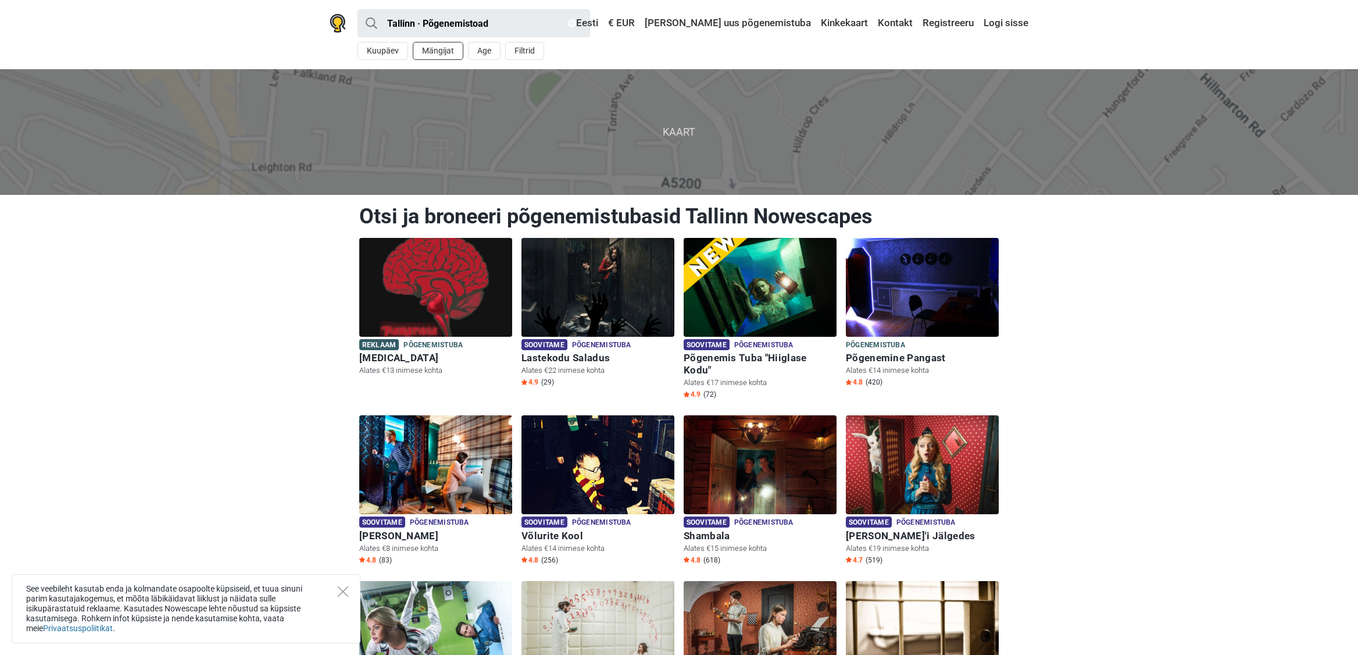
click at [448, 53] on button "Mängijat" at bounding box center [438, 51] width 51 height 18
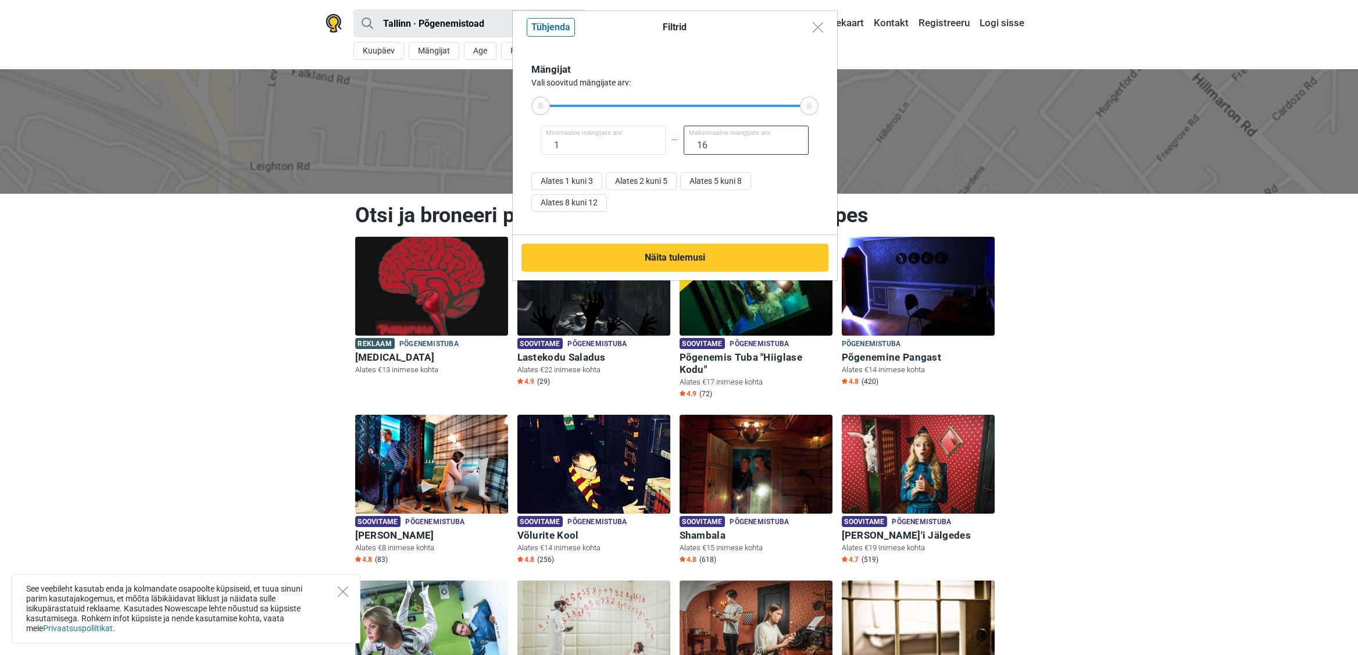
drag, startPoint x: 712, startPoint y: 146, endPoint x: 681, endPoint y: 148, distance: 30.8
click at [684, 148] on input "16" at bounding box center [747, 140] width 126 height 29
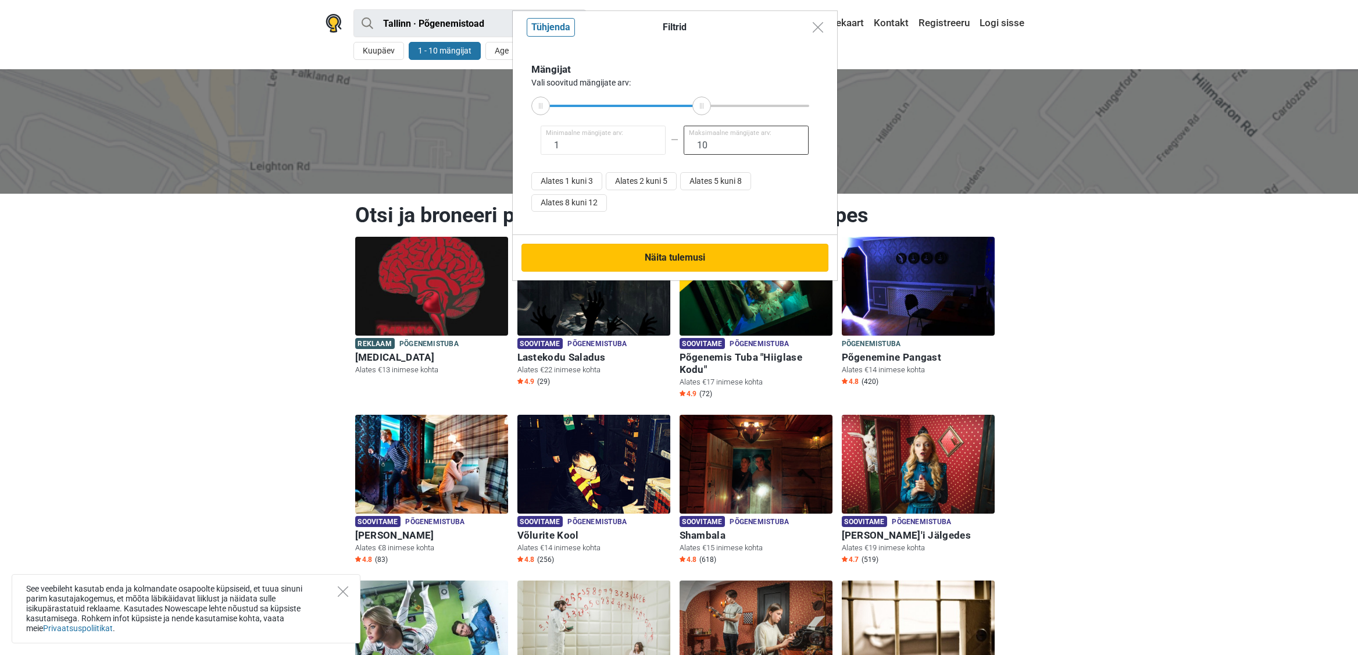
type input "10"
click at [714, 261] on button "Näita tulemusi" at bounding box center [674, 258] width 307 height 28
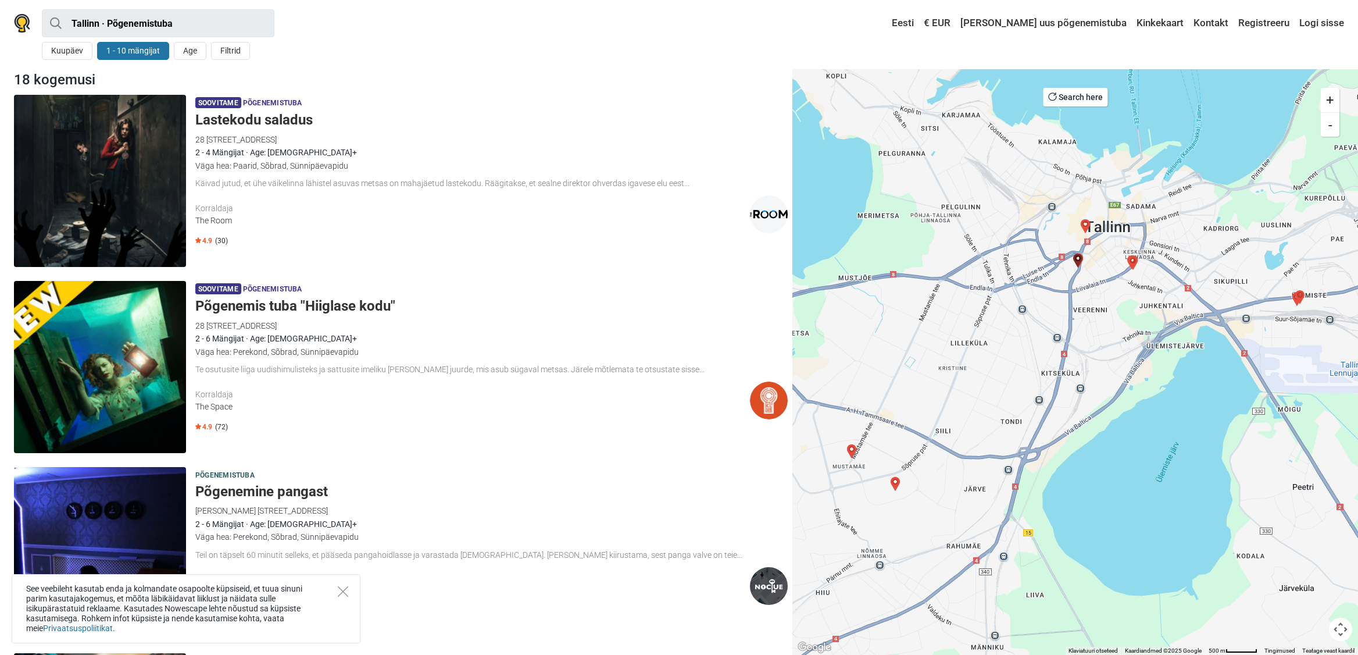
click at [116, 47] on button "1 - 10 mängijat" at bounding box center [133, 51] width 72 height 18
type input "10"
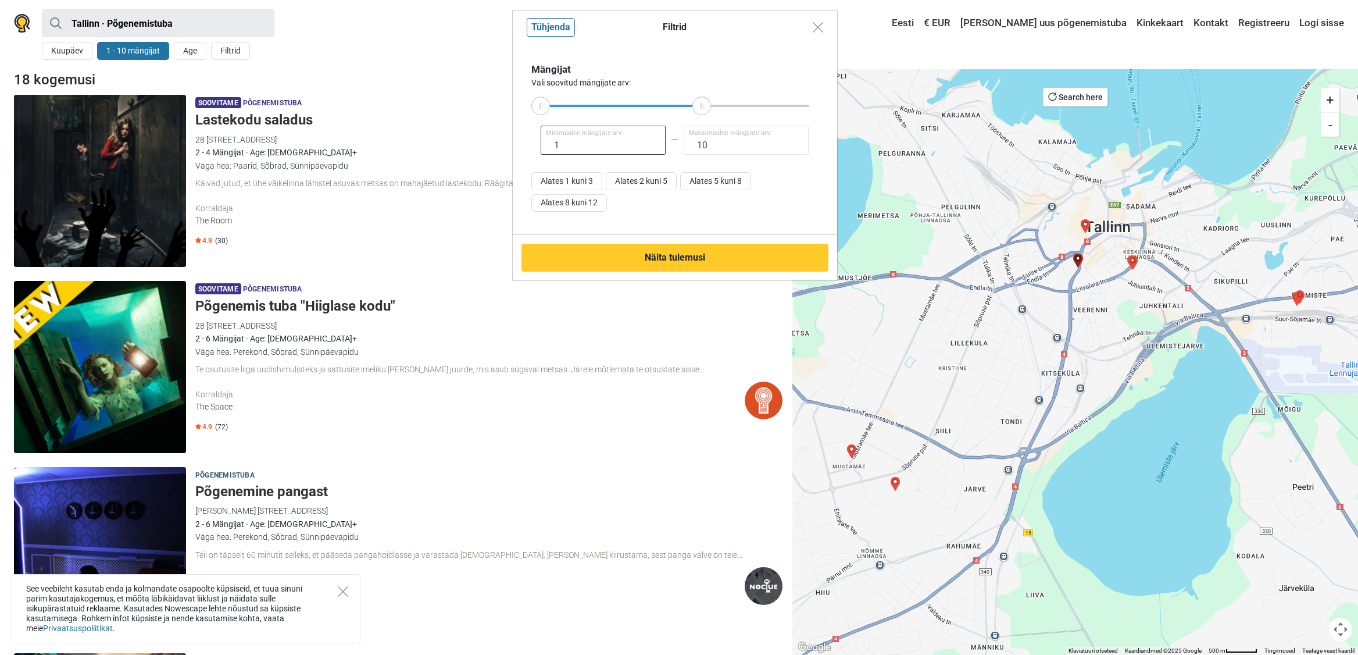
click at [588, 149] on input "1" at bounding box center [604, 140] width 126 height 29
click at [632, 247] on button "Näita tulemusi" at bounding box center [674, 258] width 307 height 28
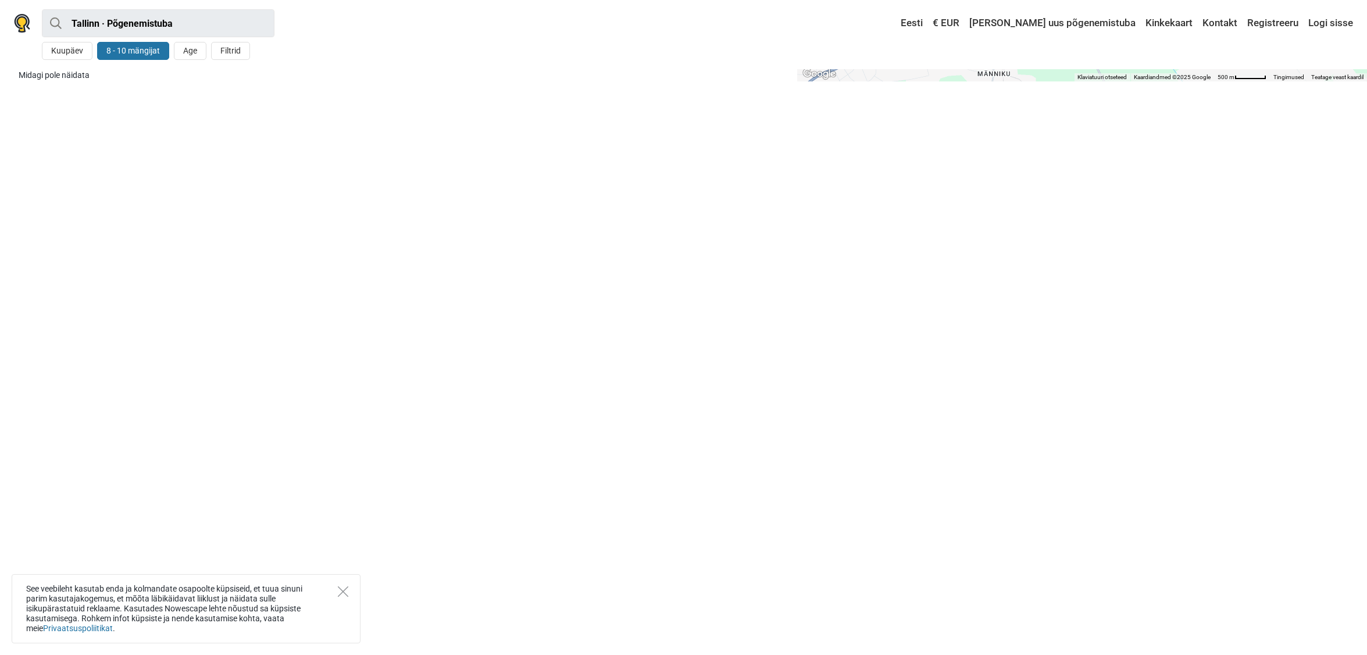
click at [120, 53] on button "8 - 10 mängijat" at bounding box center [133, 51] width 72 height 18
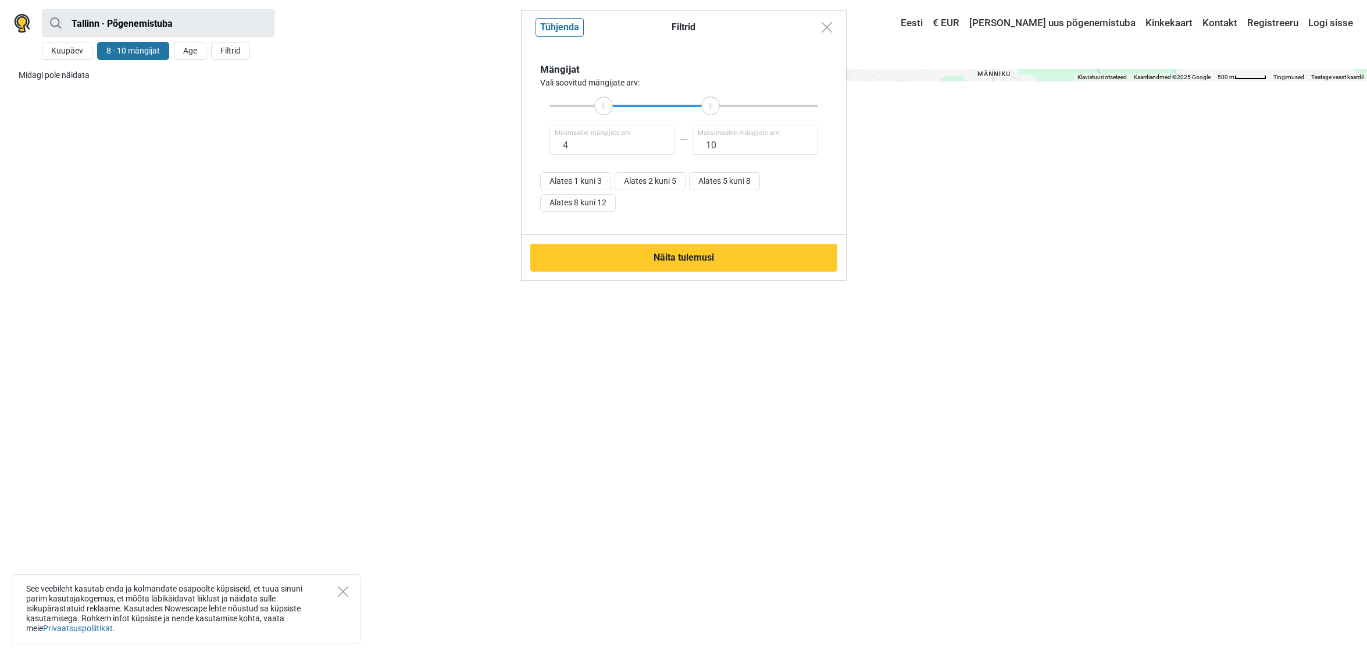
type input "3"
drag, startPoint x: 670, startPoint y: 105, endPoint x: 591, endPoint y: 98, distance: 79.4
click at [591, 98] on div at bounding box center [590, 105] width 19 height 19
click at [673, 249] on button "Näita tulemusi" at bounding box center [683, 258] width 307 height 28
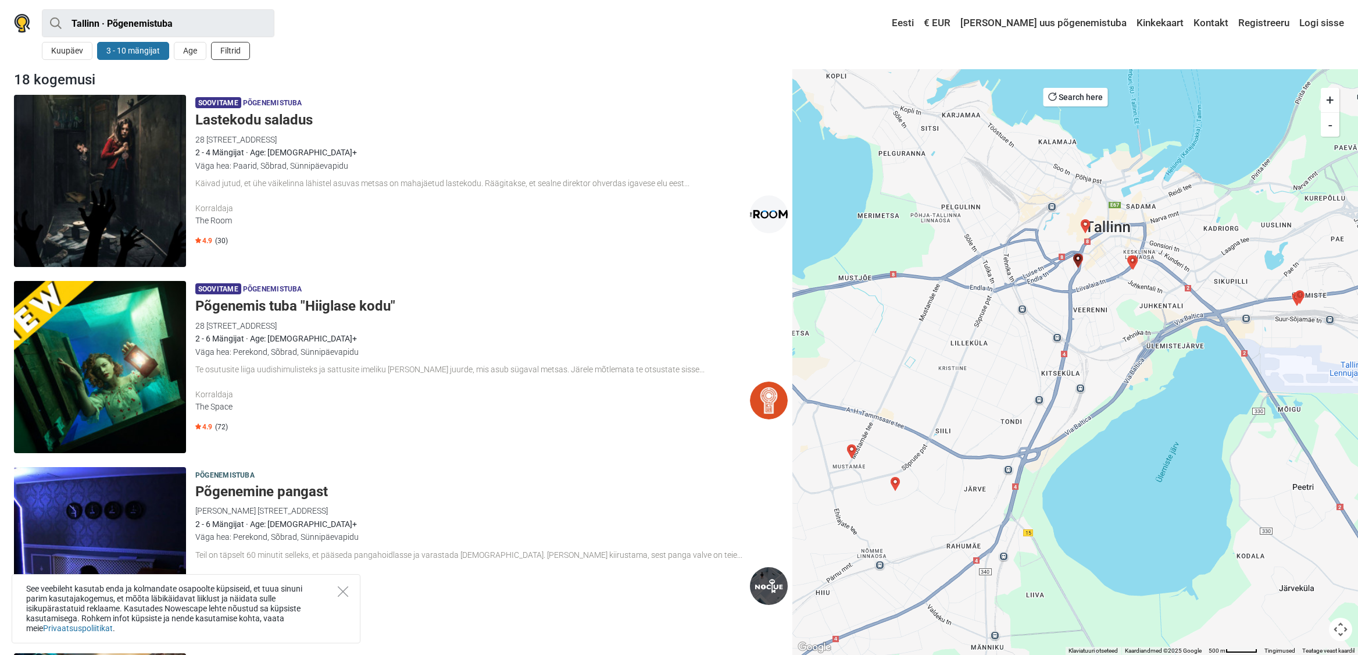
click at [243, 53] on button "Filtrid" at bounding box center [230, 51] width 39 height 18
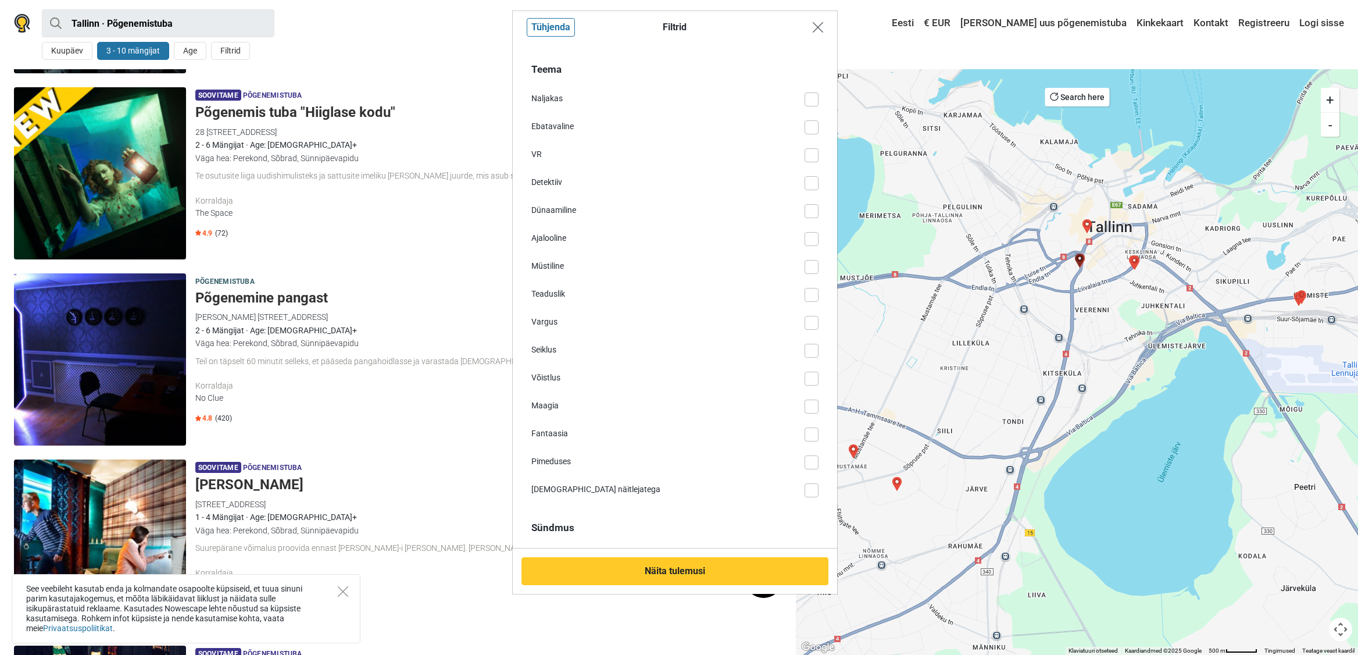
click at [824, 25] on button "Close modal" at bounding box center [818, 27] width 22 height 22
